Goal: Understand process/instructions

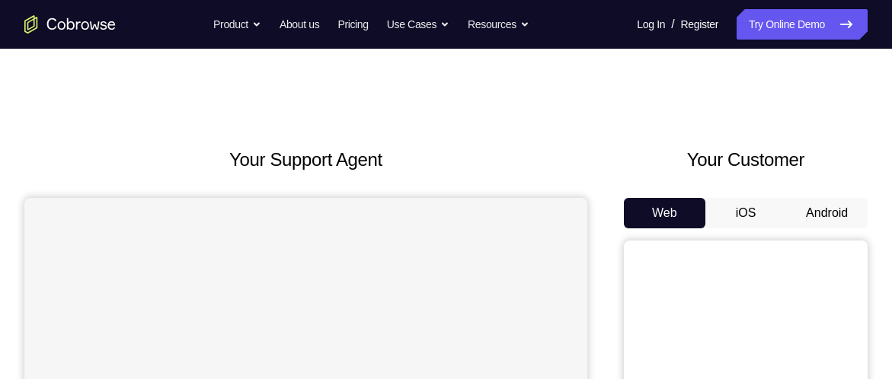
click at [802, 220] on button "Android" at bounding box center [826, 213] width 81 height 30
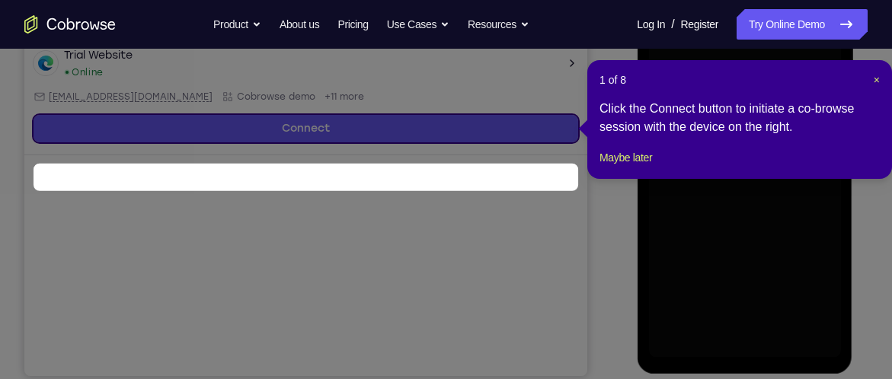
scroll to position [257, 0]
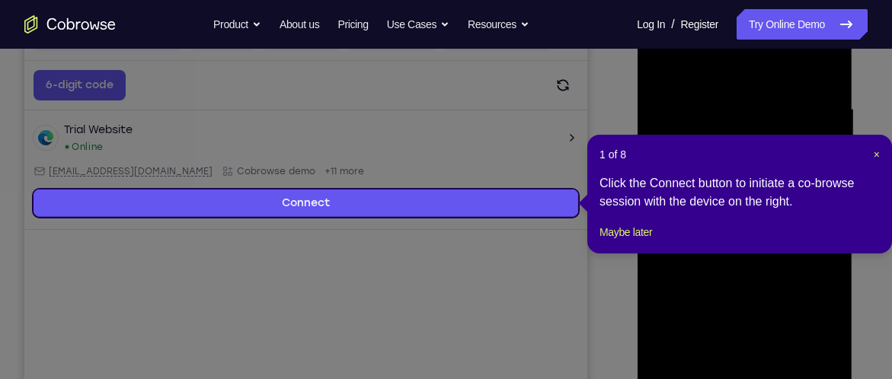
click at [881, 156] on div "1 of 8 × Click the Connect button to initiate a co-browse session with the devi…" at bounding box center [739, 194] width 305 height 119
click at [878, 152] on span "×" at bounding box center [876, 154] width 6 height 12
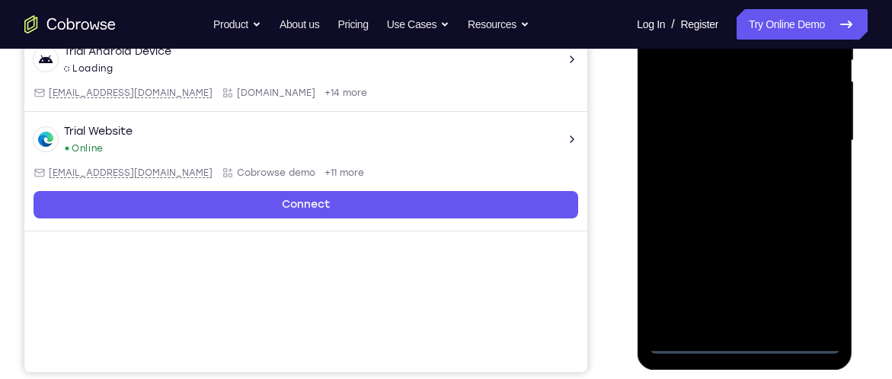
scroll to position [340, 0]
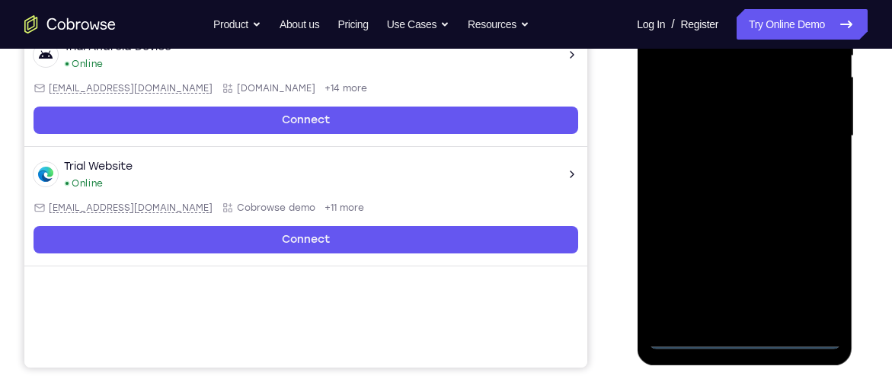
click at [742, 331] on div at bounding box center [744, 136] width 192 height 426
click at [744, 343] on div at bounding box center [744, 136] width 192 height 426
click at [808, 285] on div at bounding box center [744, 136] width 192 height 426
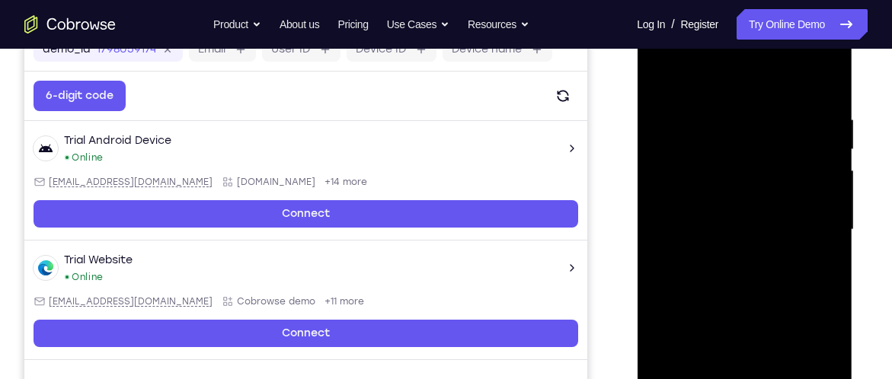
scroll to position [244, 0]
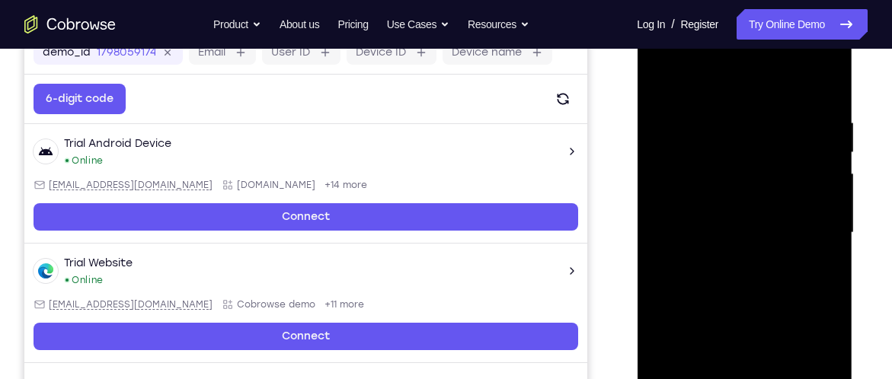
click at [705, 53] on div at bounding box center [744, 233] width 192 height 426
click at [811, 220] on div at bounding box center [744, 233] width 192 height 426
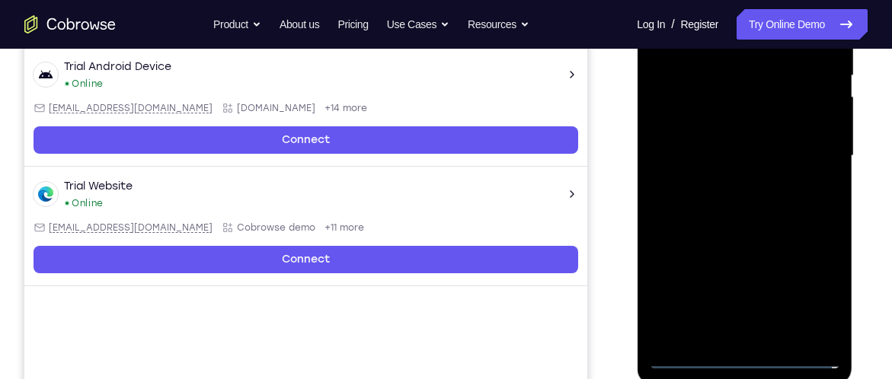
scroll to position [324, 0]
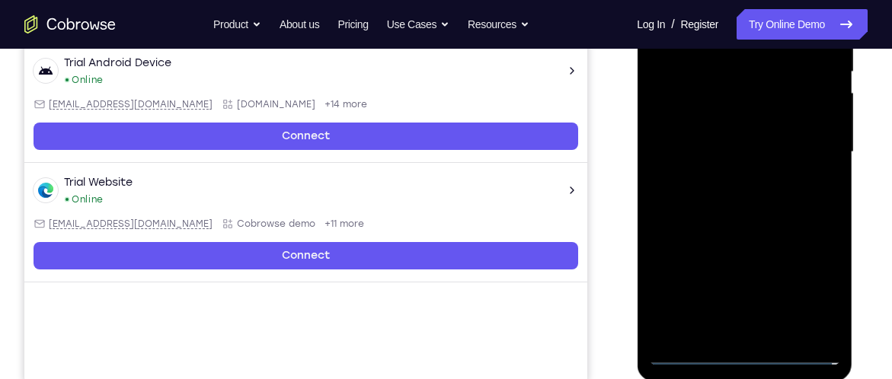
click at [725, 331] on div at bounding box center [744, 152] width 192 height 426
click at [684, 138] on div at bounding box center [744, 152] width 192 height 426
click at [690, 115] on div at bounding box center [744, 152] width 192 height 426
click at [685, 91] on div at bounding box center [744, 152] width 192 height 426
click at [704, 156] on div at bounding box center [744, 152] width 192 height 426
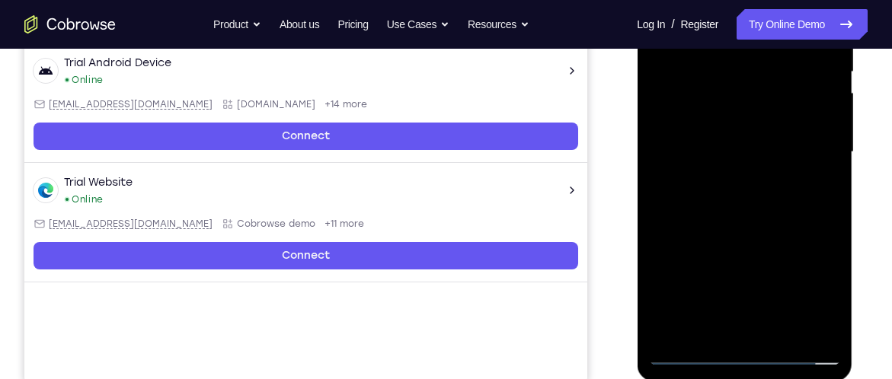
click at [692, 202] on div at bounding box center [744, 152] width 192 height 426
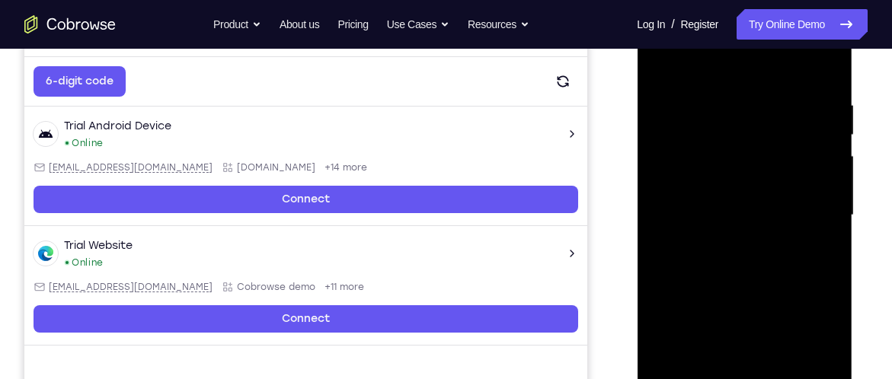
scroll to position [257, 0]
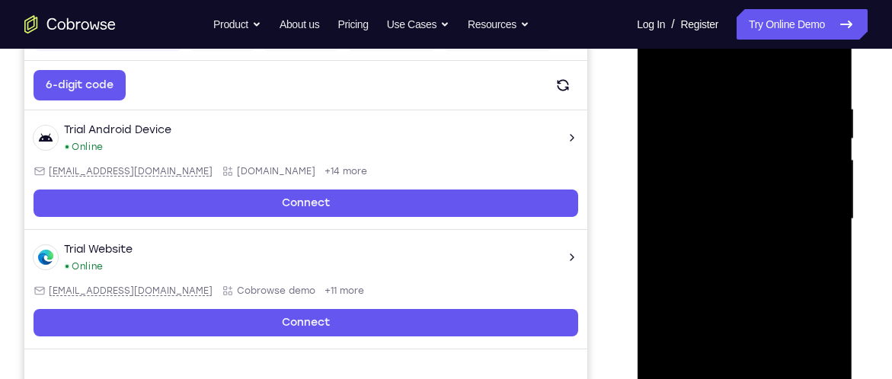
click at [722, 264] on div at bounding box center [744, 219] width 192 height 426
click at [817, 235] on div at bounding box center [744, 219] width 192 height 426
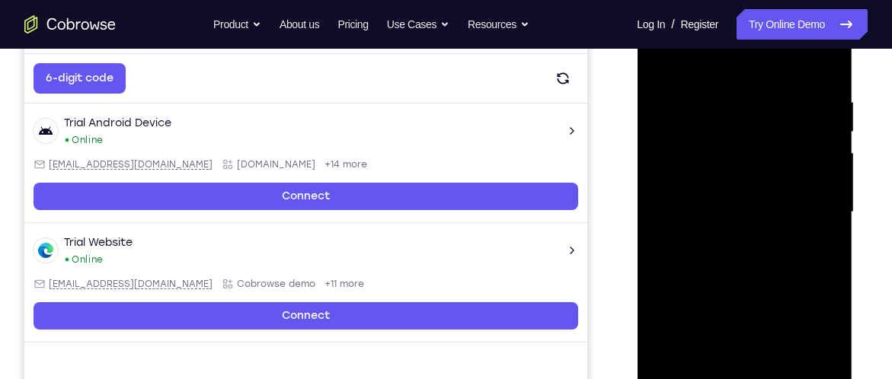
scroll to position [271, 0]
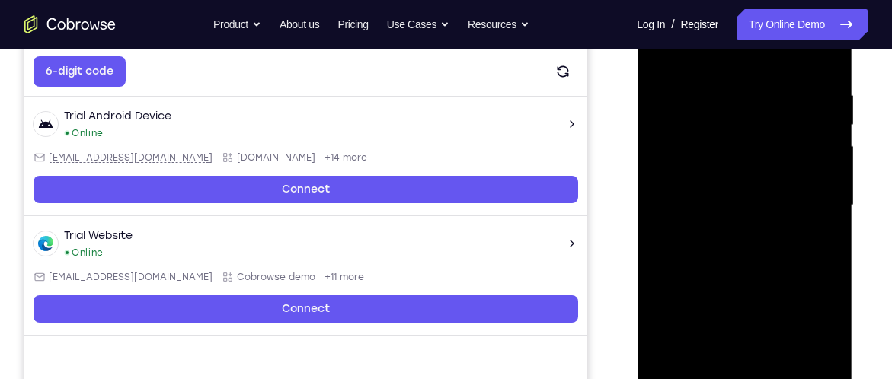
click at [822, 69] on div at bounding box center [744, 205] width 192 height 426
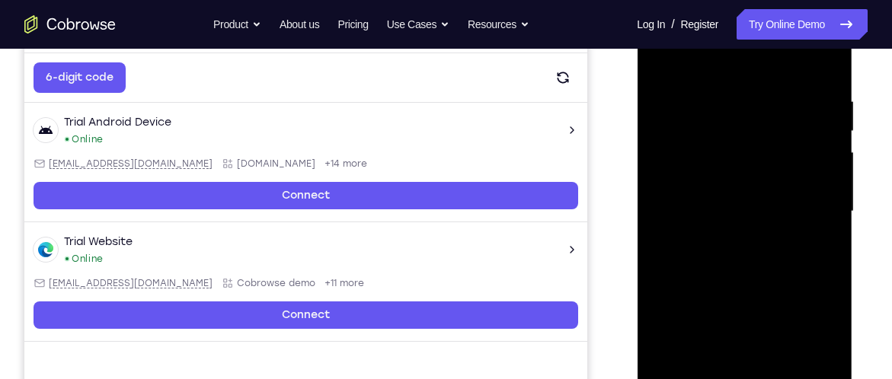
scroll to position [264, 0]
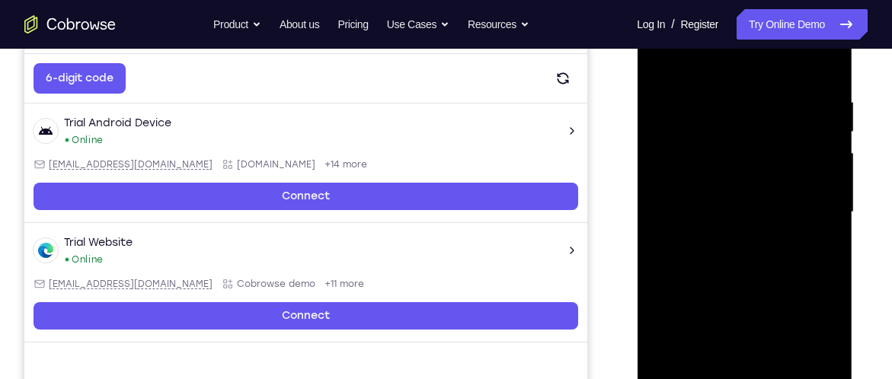
click at [710, 94] on div at bounding box center [744, 212] width 192 height 426
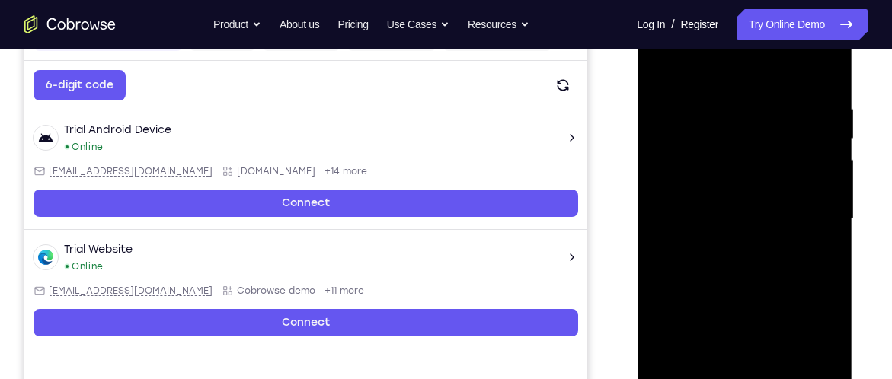
scroll to position [257, 0]
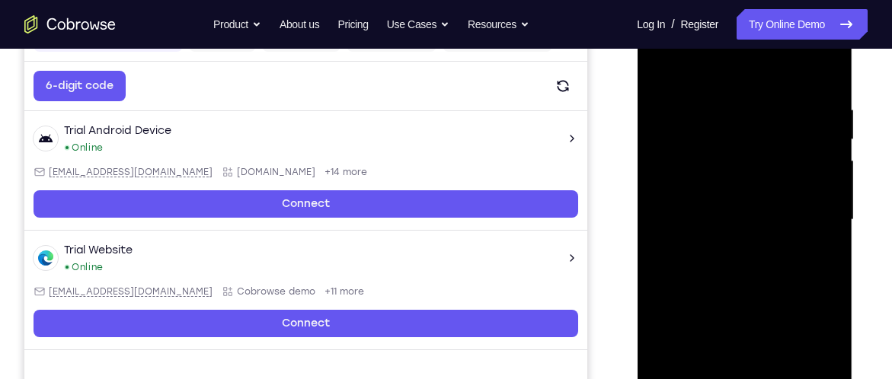
click at [814, 202] on div at bounding box center [744, 220] width 192 height 426
click at [816, 203] on div at bounding box center [744, 220] width 192 height 426
click at [816, 201] on div at bounding box center [744, 220] width 192 height 426
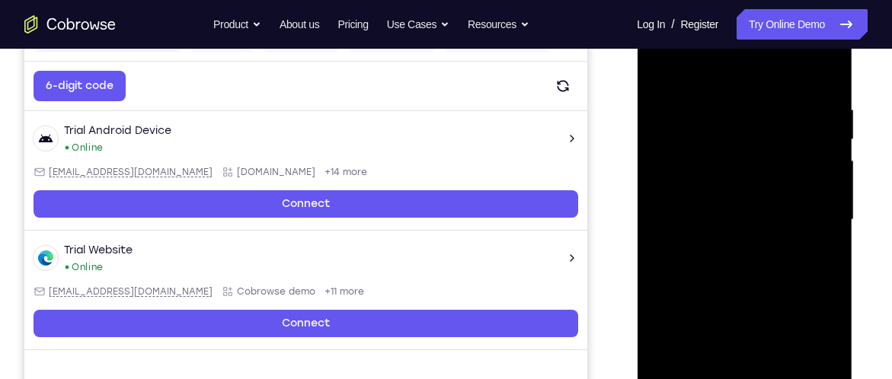
drag, startPoint x: 809, startPoint y: 192, endPoint x: 683, endPoint y: 181, distance: 126.1
click at [686, 181] on div at bounding box center [744, 220] width 192 height 426
click at [806, 162] on div at bounding box center [744, 220] width 192 height 426
click at [818, 75] on div at bounding box center [744, 220] width 192 height 426
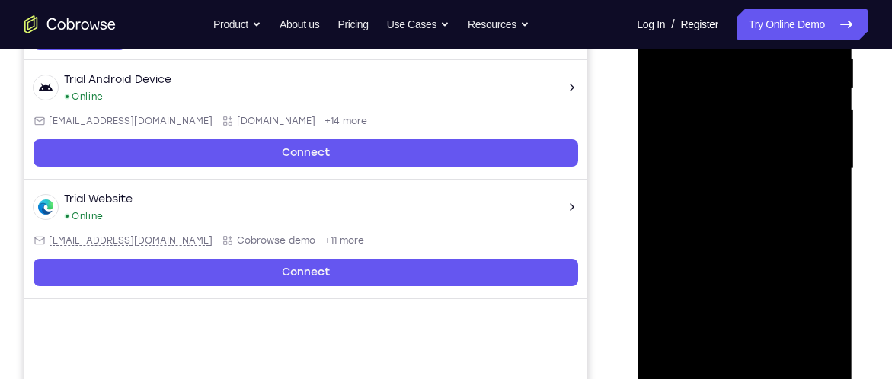
scroll to position [318, 0]
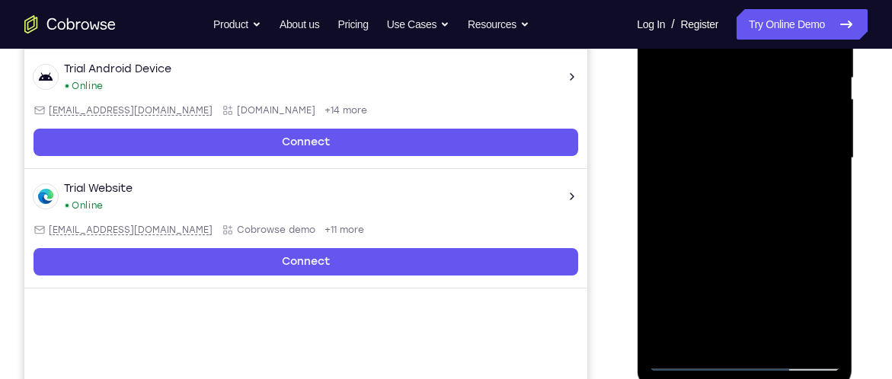
click at [714, 336] on div at bounding box center [744, 158] width 192 height 426
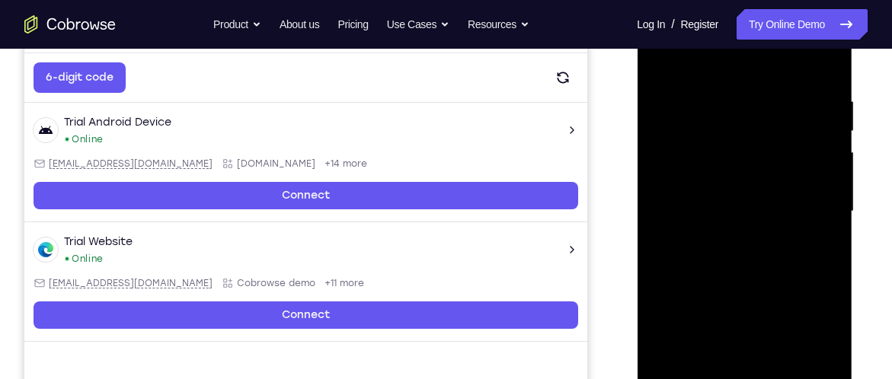
scroll to position [264, 0]
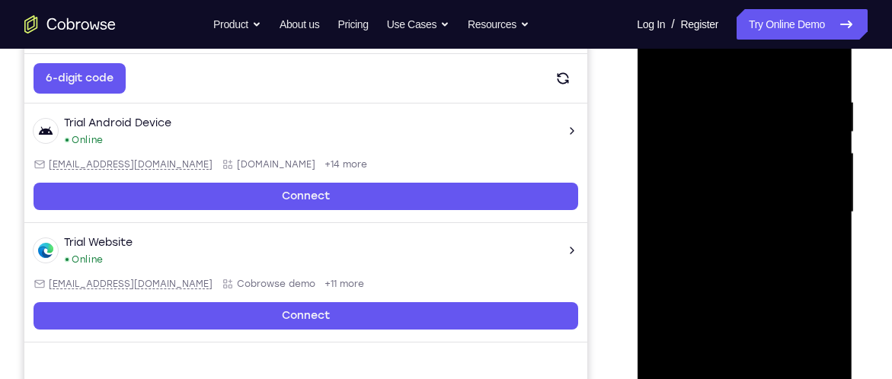
click at [707, 62] on div at bounding box center [744, 212] width 192 height 426
click at [684, 117] on div at bounding box center [744, 212] width 192 height 426
drag, startPoint x: 697, startPoint y: 242, endPoint x: 700, endPoint y: 177, distance: 64.8
click at [700, 177] on div at bounding box center [744, 212] width 192 height 426
drag, startPoint x: 743, startPoint y: 224, endPoint x: 743, endPoint y: 197, distance: 26.6
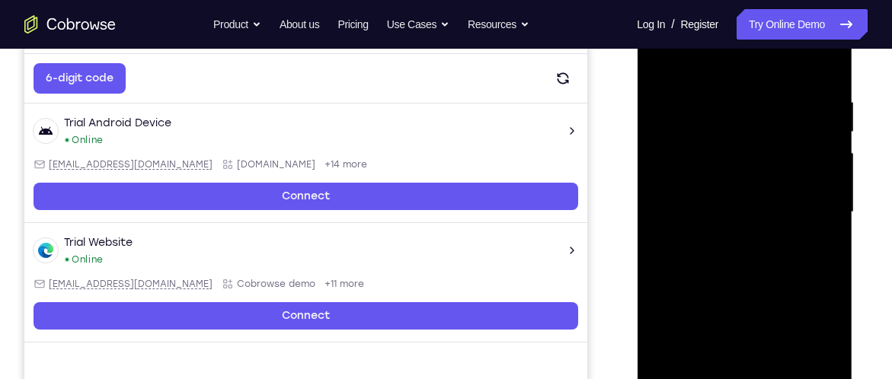
click at [743, 197] on div at bounding box center [744, 212] width 192 height 426
click at [689, 241] on div at bounding box center [744, 212] width 192 height 426
drag, startPoint x: 767, startPoint y: 204, endPoint x: 767, endPoint y: 232, distance: 28.2
click at [767, 232] on div at bounding box center [744, 212] width 192 height 426
drag, startPoint x: 779, startPoint y: 196, endPoint x: 791, endPoint y: 252, distance: 57.6
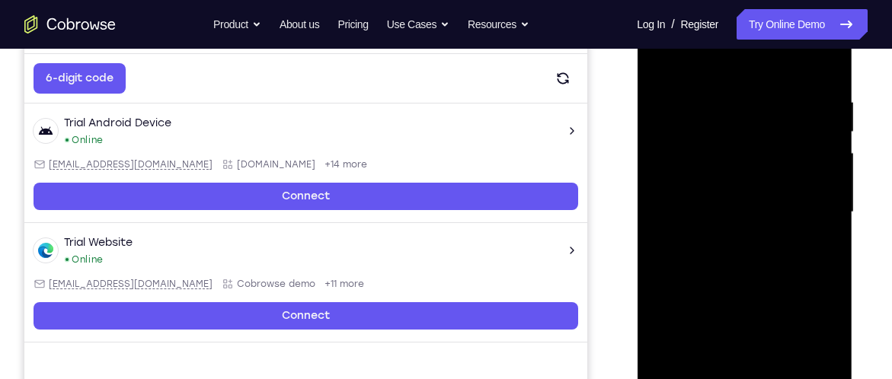
click at [791, 252] on div at bounding box center [744, 212] width 192 height 426
click at [826, 196] on div at bounding box center [744, 212] width 192 height 426
click at [828, 203] on div at bounding box center [744, 212] width 192 height 426
click at [658, 58] on div at bounding box center [744, 212] width 192 height 426
drag, startPoint x: 689, startPoint y: 231, endPoint x: 697, endPoint y: 157, distance: 75.0
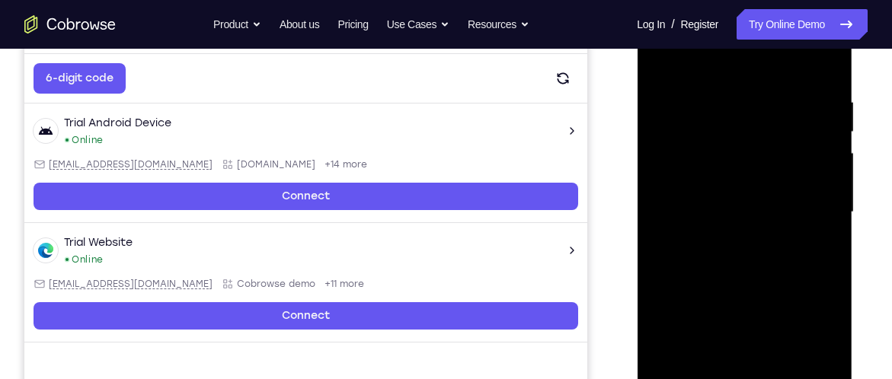
click at [697, 157] on div at bounding box center [744, 212] width 192 height 426
drag, startPoint x: 742, startPoint y: 258, endPoint x: 744, endPoint y: 218, distance: 40.4
click at [744, 218] on div at bounding box center [744, 212] width 192 height 426
click at [810, 247] on div at bounding box center [744, 212] width 192 height 426
drag, startPoint x: 796, startPoint y: 172, endPoint x: 796, endPoint y: 209, distance: 36.5
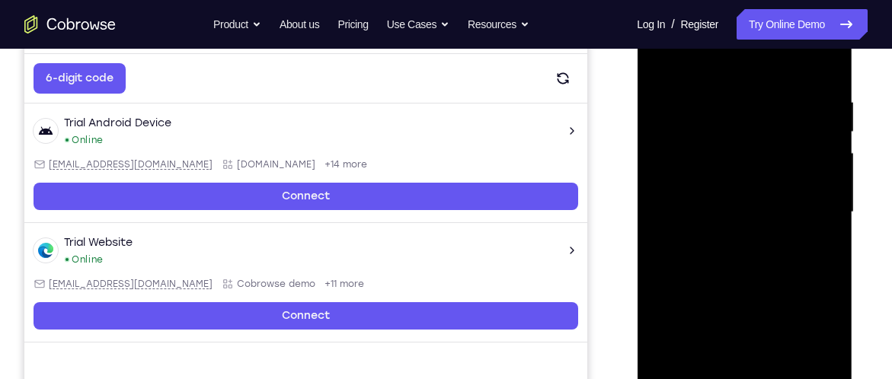
click at [796, 209] on div at bounding box center [744, 212] width 192 height 426
click at [825, 141] on div at bounding box center [744, 212] width 192 height 426
drag, startPoint x: 754, startPoint y: 149, endPoint x: 738, endPoint y: 234, distance: 86.0
click at [738, 234] on div at bounding box center [744, 212] width 192 height 426
click at [830, 194] on div at bounding box center [744, 212] width 192 height 426
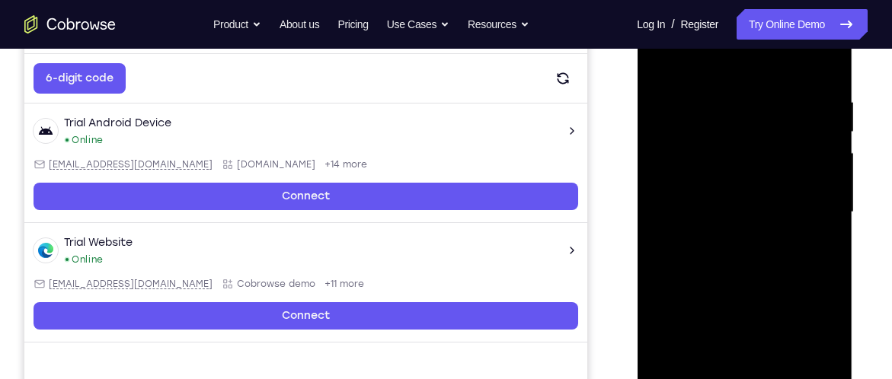
click at [825, 197] on div at bounding box center [744, 212] width 192 height 426
click at [658, 59] on div at bounding box center [744, 212] width 192 height 426
drag, startPoint x: 710, startPoint y: 254, endPoint x: 713, endPoint y: 166, distance: 88.4
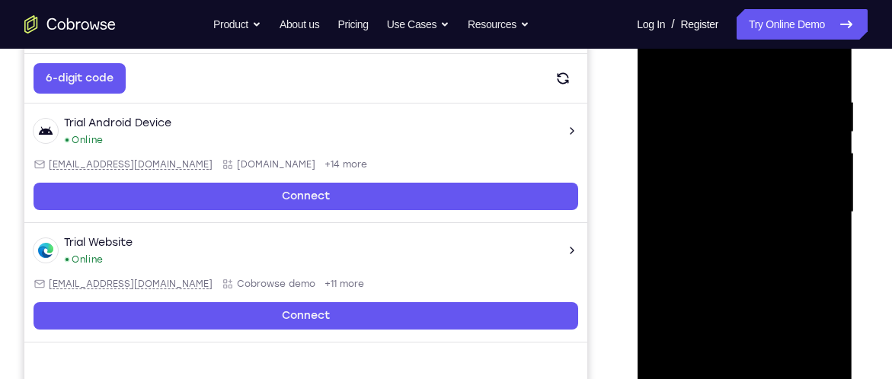
click at [713, 166] on div at bounding box center [744, 212] width 192 height 426
drag, startPoint x: 716, startPoint y: 233, endPoint x: 716, endPoint y: 196, distance: 37.3
click at [716, 196] on div at bounding box center [744, 212] width 192 height 426
click at [697, 310] on div at bounding box center [744, 212] width 192 height 426
drag, startPoint x: 767, startPoint y: 210, endPoint x: 759, endPoint y: 282, distance: 72.7
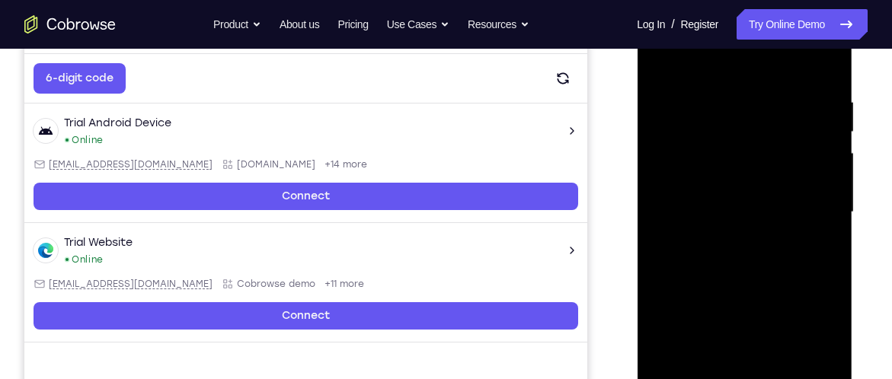
click at [759, 282] on div at bounding box center [744, 212] width 192 height 426
click at [826, 200] on div at bounding box center [744, 212] width 192 height 426
click at [829, 199] on div at bounding box center [744, 212] width 192 height 426
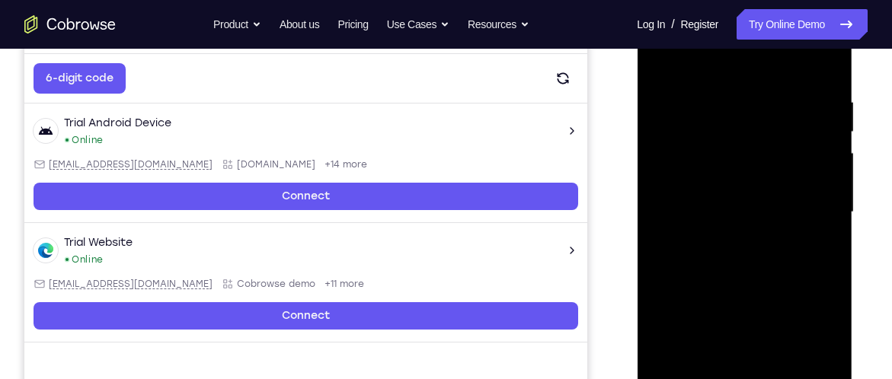
click at [653, 200] on div at bounding box center [744, 212] width 192 height 426
click at [834, 196] on div at bounding box center [744, 212] width 192 height 426
click at [656, 198] on div at bounding box center [744, 212] width 192 height 426
click at [820, 199] on div at bounding box center [744, 212] width 192 height 426
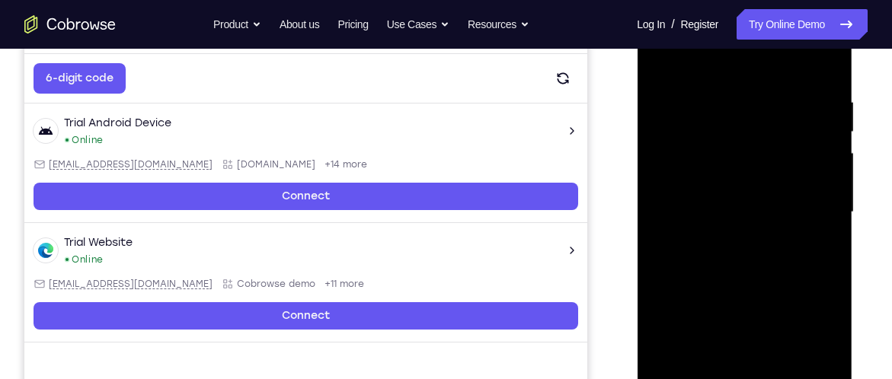
click at [820, 199] on div at bounding box center [744, 212] width 192 height 426
